Goal: Task Accomplishment & Management: Manage account settings

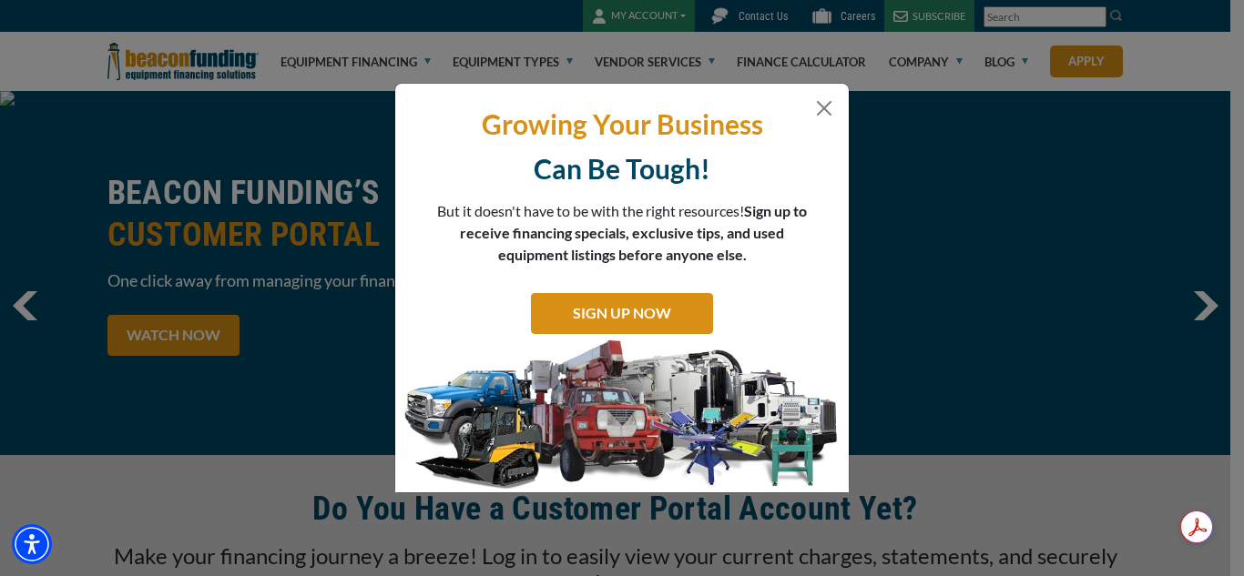
click at [673, 6] on div "Growing Your Business Can Be Tough! But it doesn't have to be with the right re…" at bounding box center [622, 288] width 1244 height 576
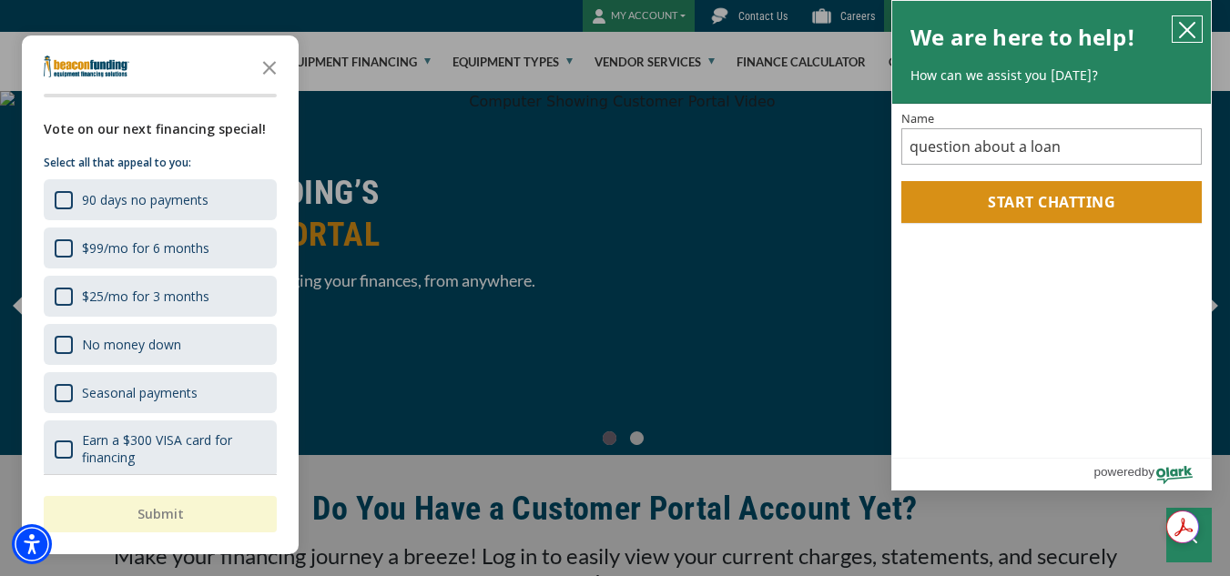
click at [1187, 26] on icon "close chatbox" at bounding box center [1187, 30] width 18 height 18
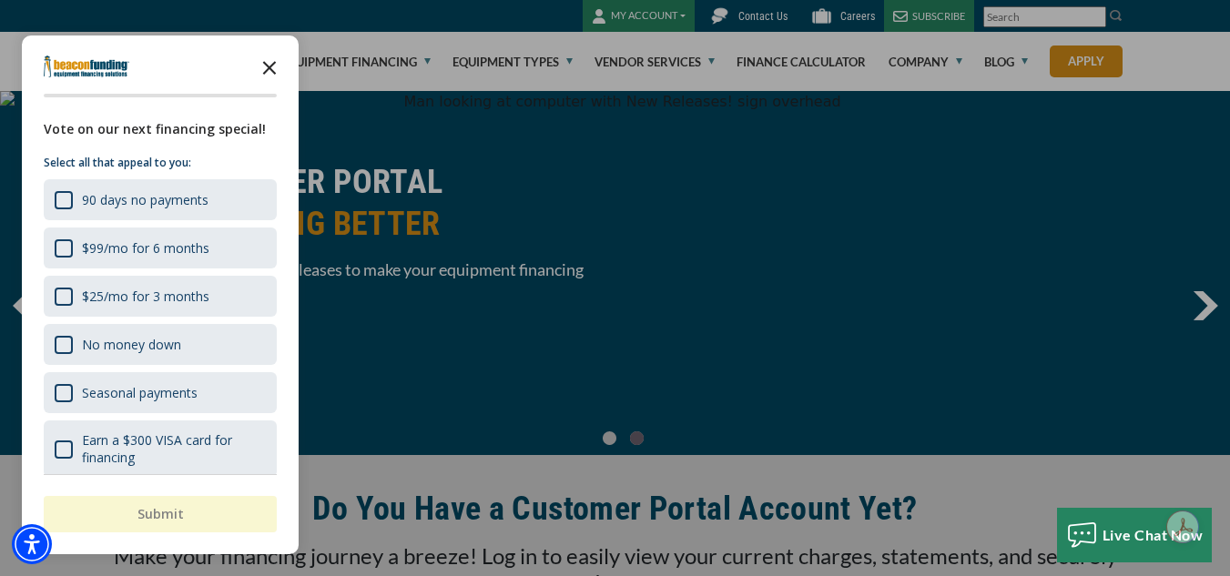
click at [271, 68] on icon "Close the survey" at bounding box center [269, 66] width 36 height 36
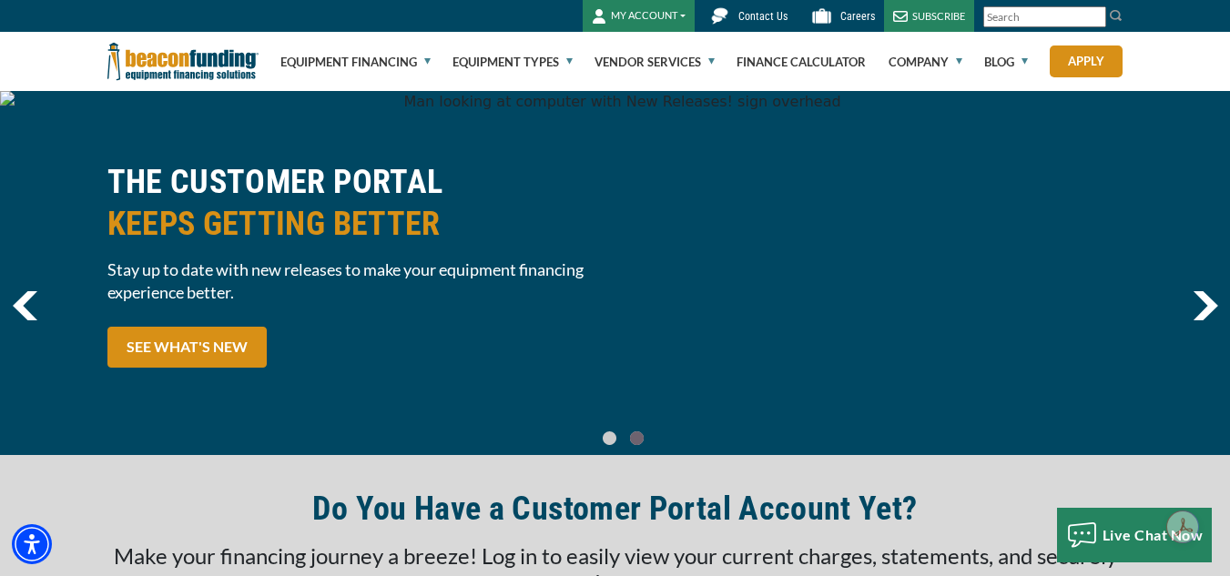
click at [654, 15] on button "MY ACCOUNT" at bounding box center [639, 16] width 112 height 32
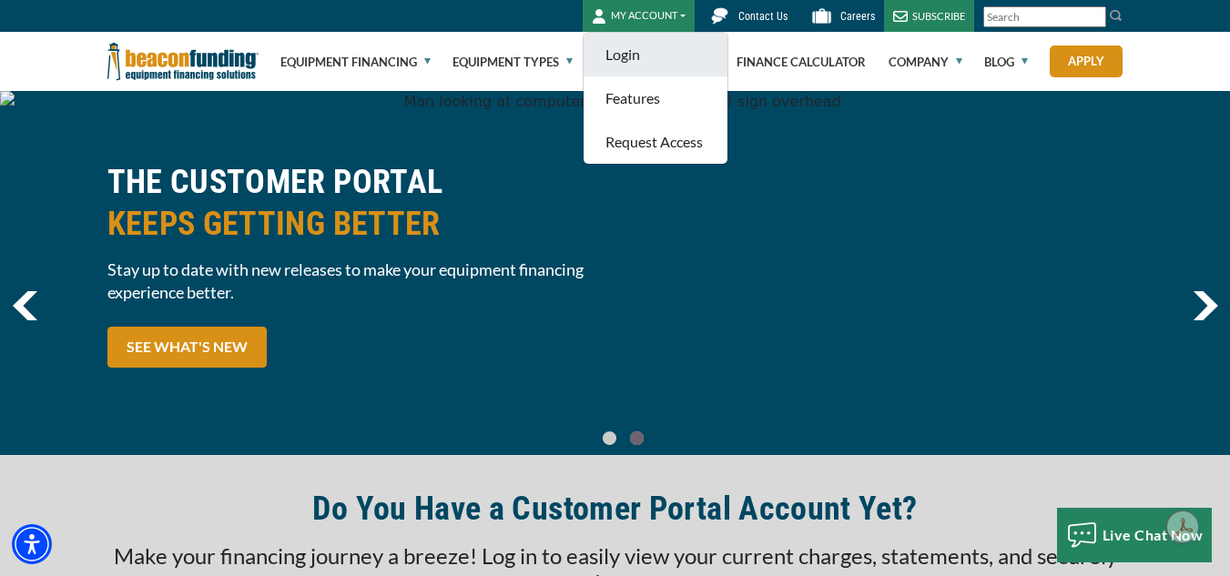
click at [646, 52] on link "Login" at bounding box center [656, 55] width 144 height 44
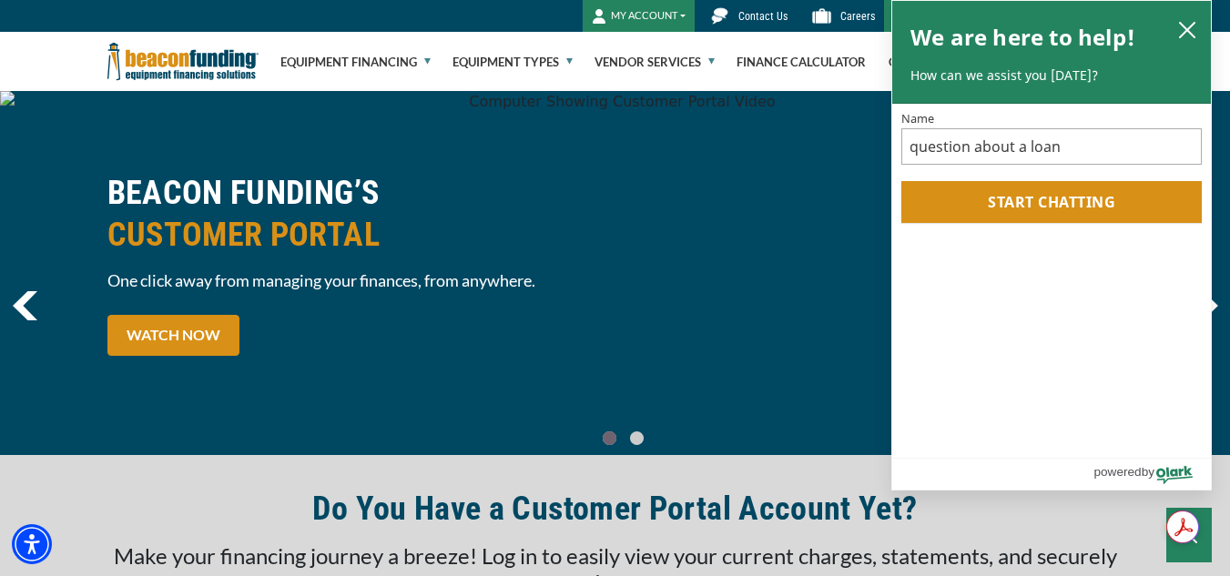
click at [684, 167] on div "BEACON FUNDING’S CUSTOMER PORTAL One click away from managing your finances, fr…" at bounding box center [615, 273] width 1230 height 364
click at [1179, 31] on icon "close chatbox" at bounding box center [1187, 30] width 18 height 18
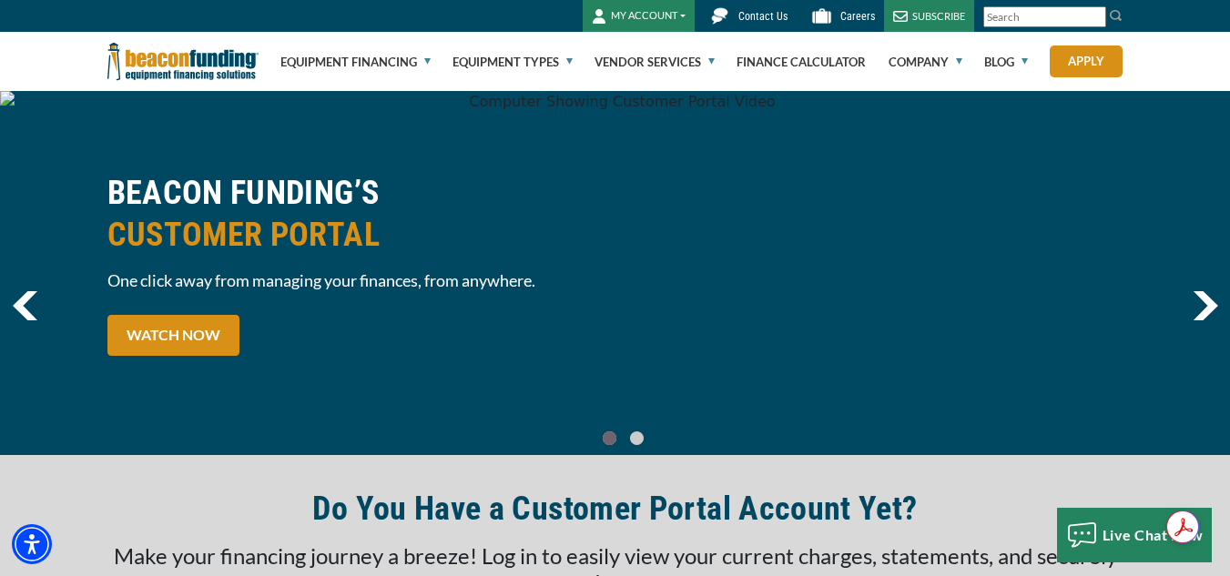
click at [662, 15] on button "MY ACCOUNT" at bounding box center [639, 16] width 112 height 32
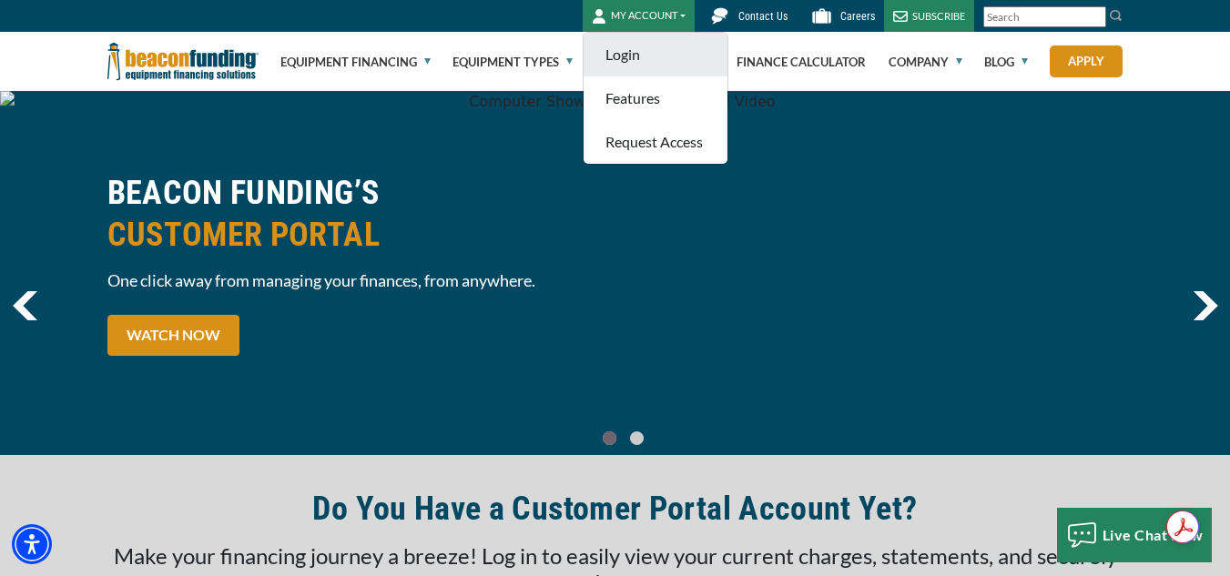
click at [651, 47] on link "Login" at bounding box center [656, 55] width 144 height 44
